Goal: Navigation & Orientation: Find specific page/section

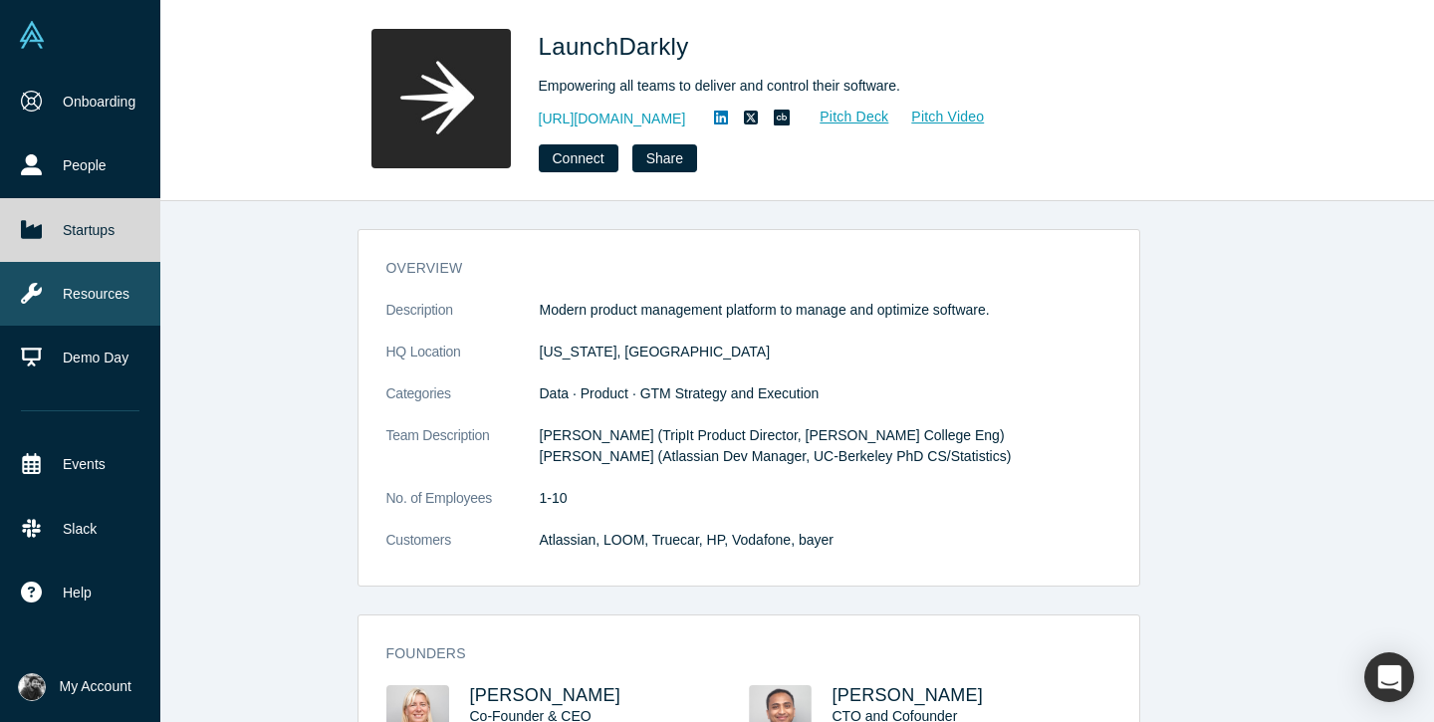
click at [93, 303] on link "Resources" at bounding box center [80, 294] width 160 height 64
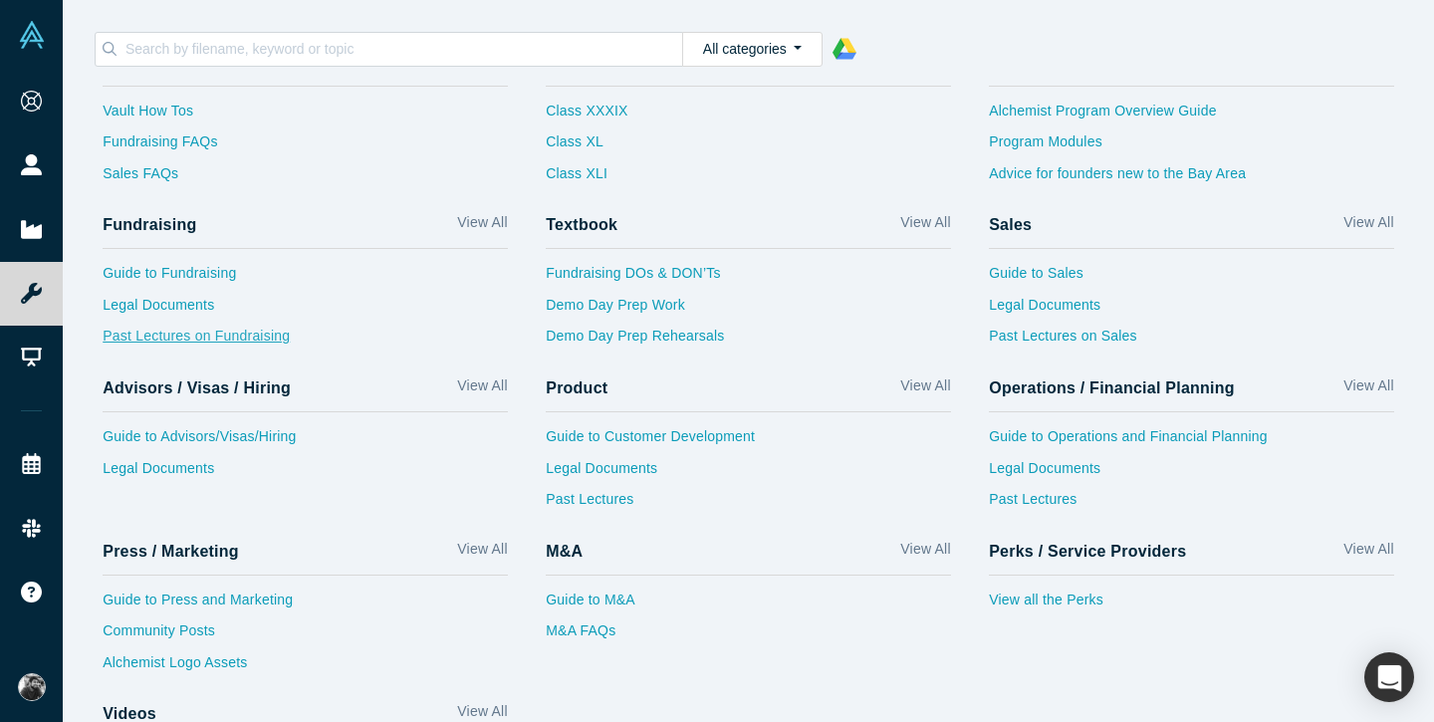
scroll to position [51, 0]
